Goal: Information Seeking & Learning: Find specific fact

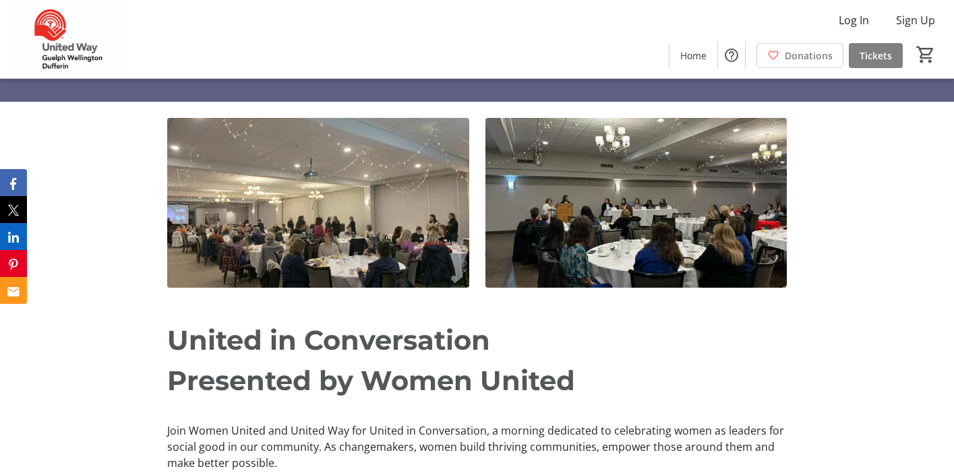
scroll to position [376, 0]
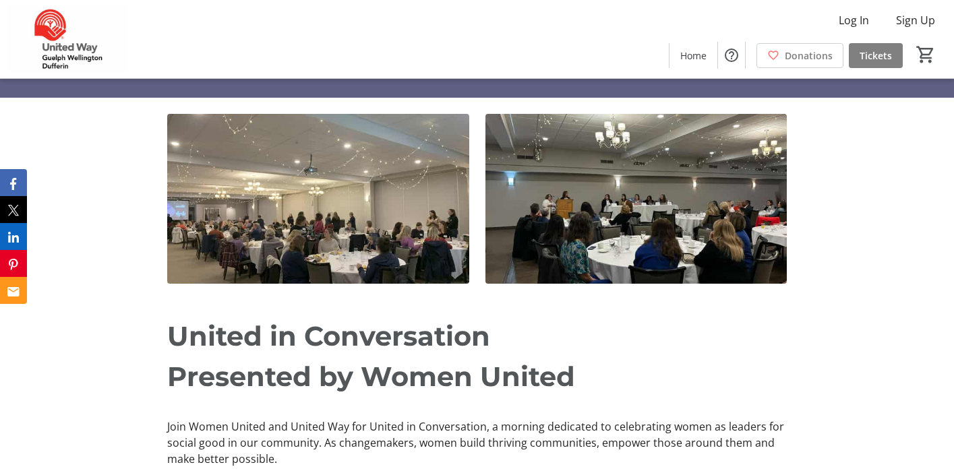
click at [604, 210] on img at bounding box center [637, 199] width 302 height 170
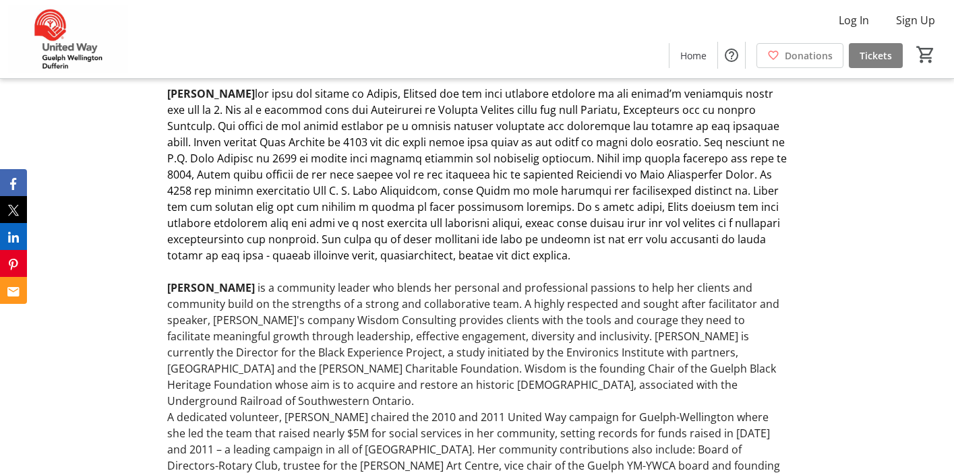
scroll to position [1369, 0]
drag, startPoint x: 343, startPoint y: 174, endPoint x: 457, endPoint y: 171, distance: 113.3
click at [457, 171] on span at bounding box center [477, 175] width 620 height 177
copy span "[PERSON_NAME] Foundation"
click at [520, 206] on span at bounding box center [477, 175] width 620 height 177
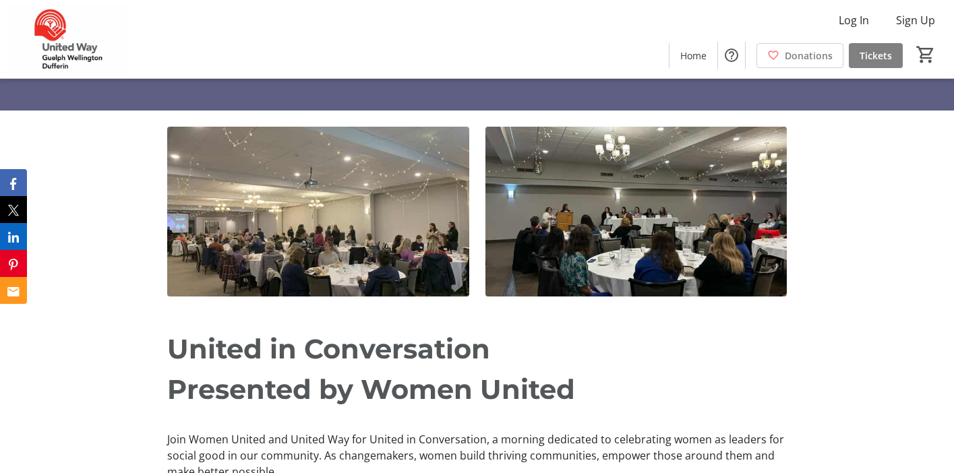
scroll to position [363, 0]
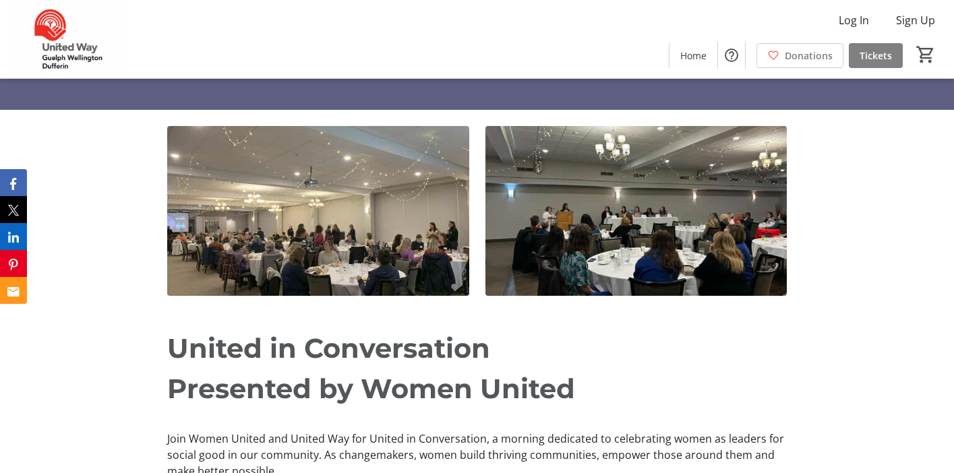
click at [305, 210] on img at bounding box center [318, 211] width 302 height 170
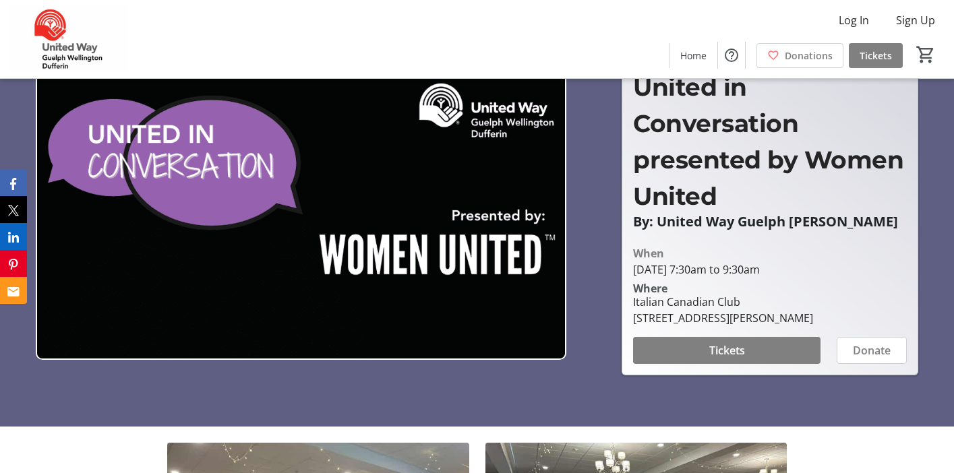
scroll to position [0, 0]
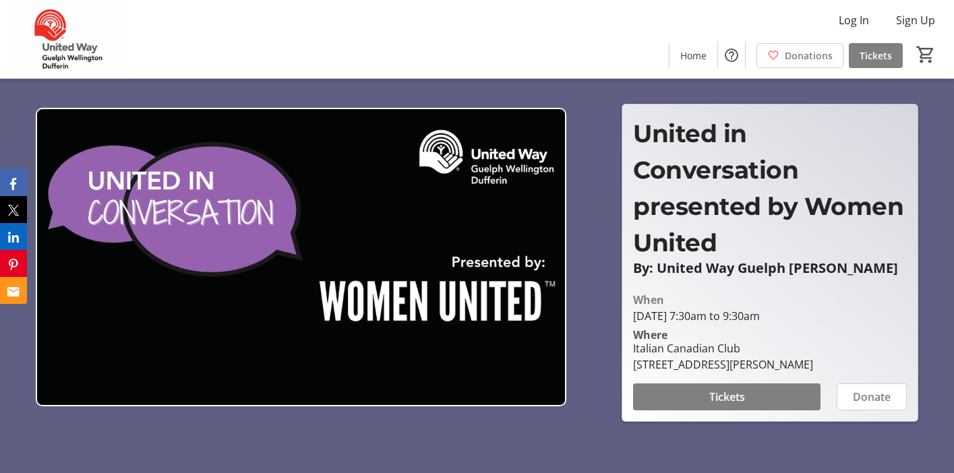
drag, startPoint x: 789, startPoint y: 325, endPoint x: 879, endPoint y: 323, distance: 89.7
click at [879, 323] on div "[DATE] 7:30am to 9:30am" at bounding box center [770, 316] width 274 height 16
copy div "7:30am to 9:30am"
